Goal: Task Accomplishment & Management: Use online tool/utility

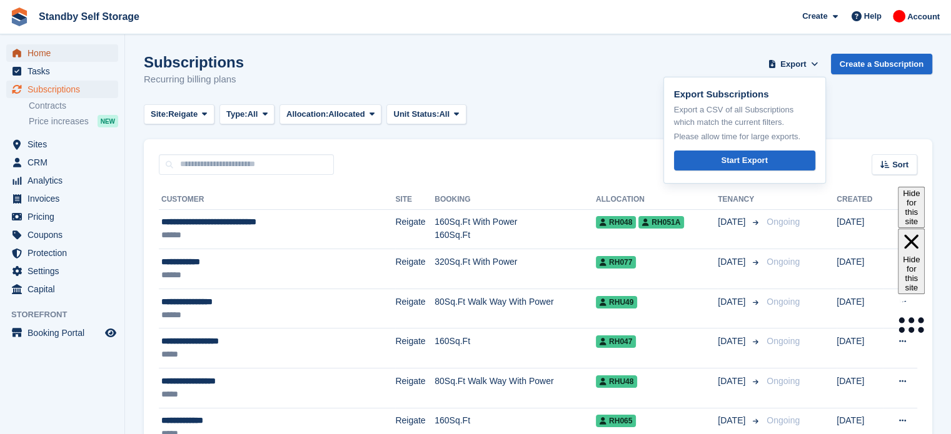
click at [33, 52] on span "Home" at bounding box center [65, 53] width 75 height 18
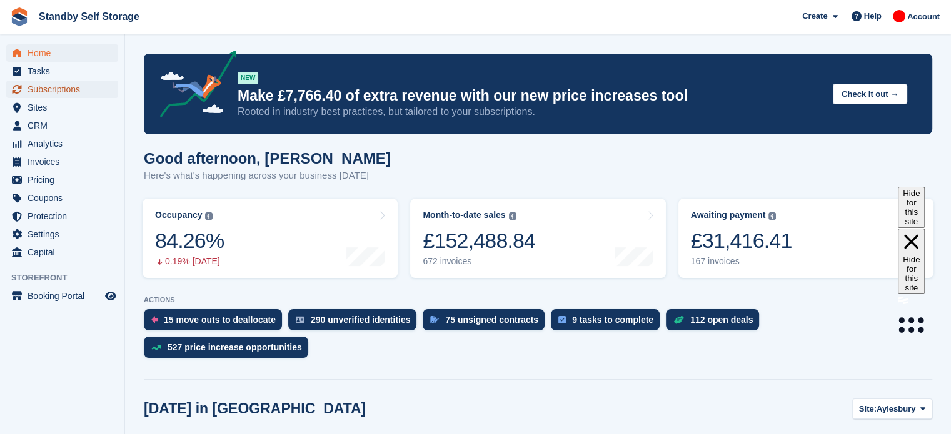
click at [71, 86] on span "Subscriptions" at bounding box center [65, 90] width 75 height 18
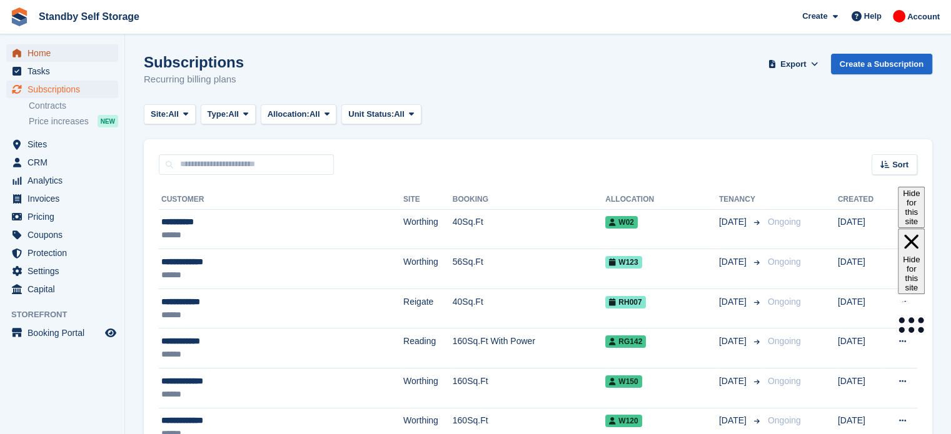
click at [44, 49] on span "Home" at bounding box center [65, 53] width 75 height 18
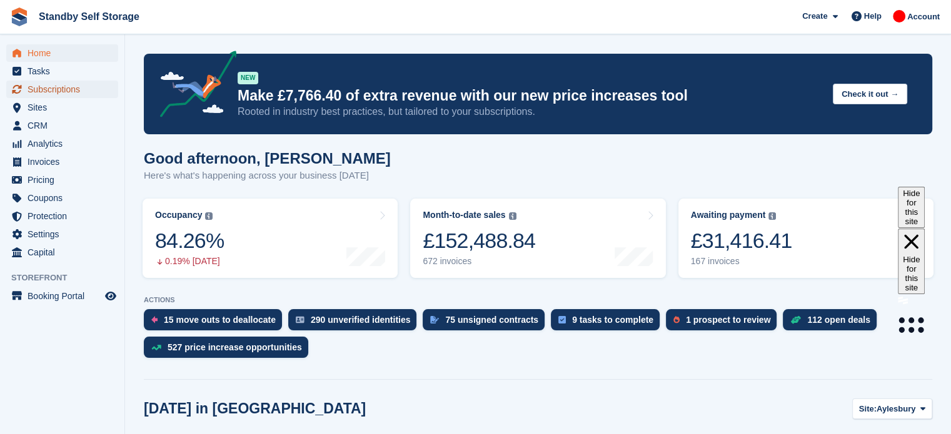
click at [49, 94] on span "Subscriptions" at bounding box center [65, 90] width 75 height 18
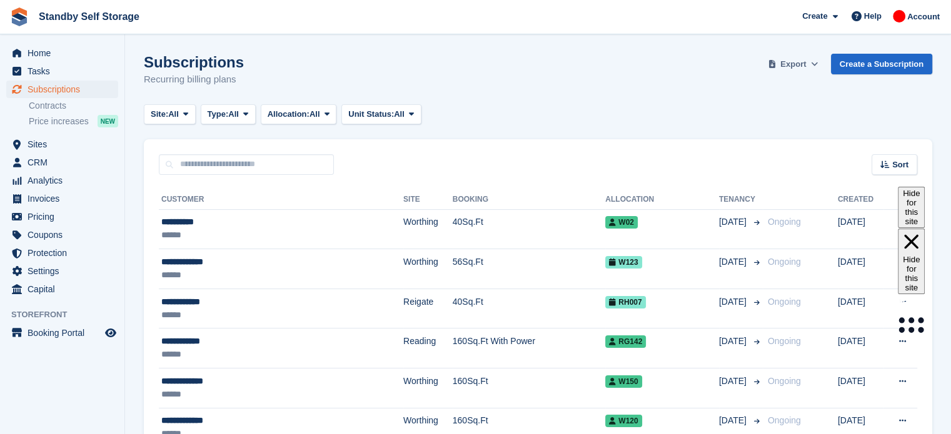
click at [797, 67] on span "Export" at bounding box center [793, 64] width 26 height 13
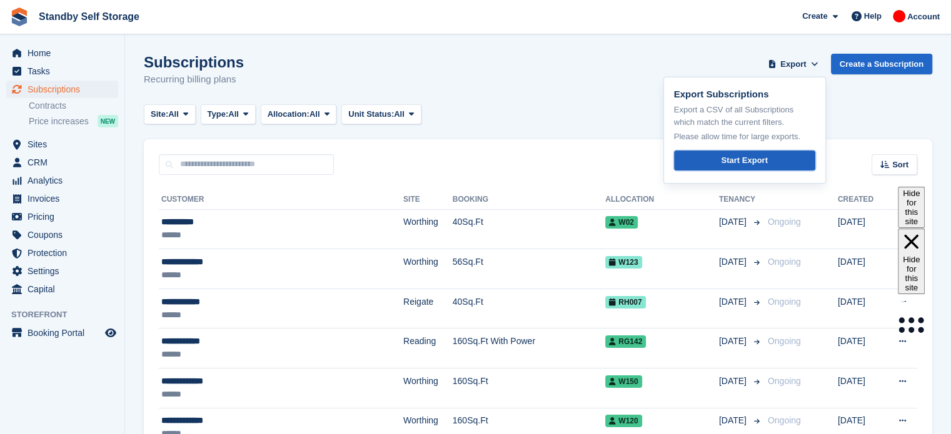
click at [743, 166] on div "Start Export" at bounding box center [744, 160] width 46 height 13
